Goal: Task Accomplishment & Management: Use online tool/utility

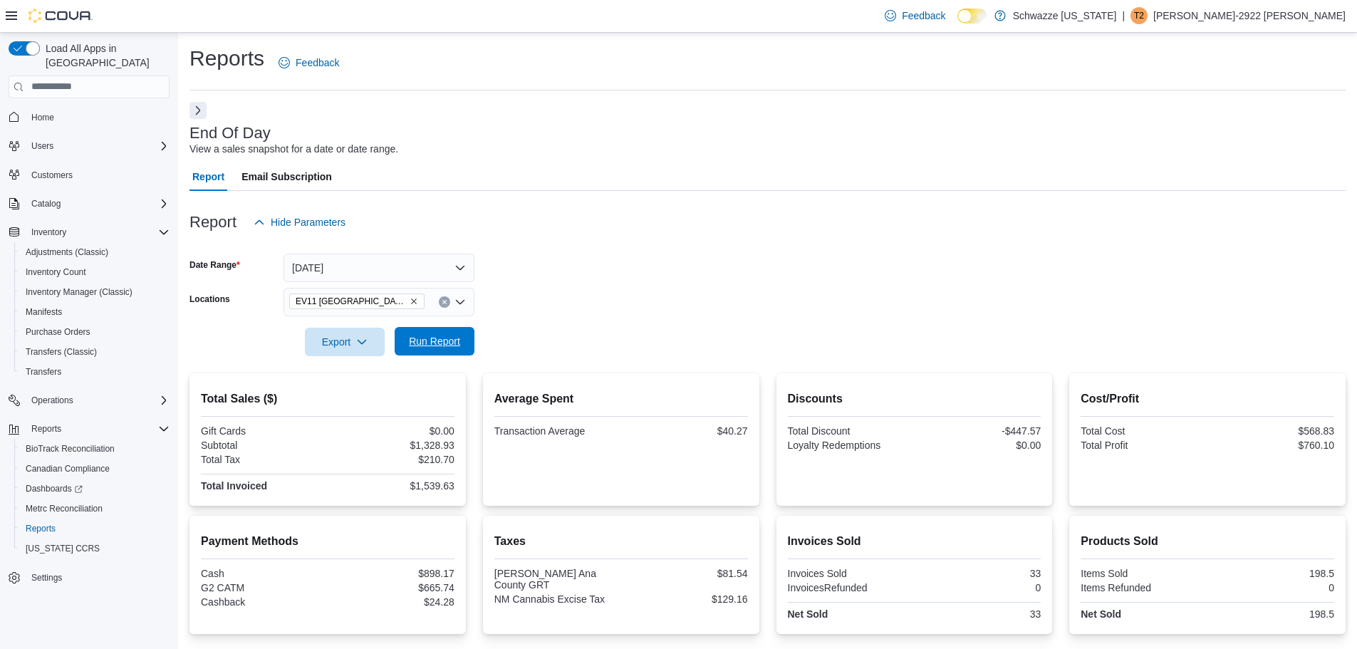
click at [447, 348] on span "Run Report" at bounding box center [434, 341] width 63 height 28
